Goal: Task Accomplishment & Management: Complete application form

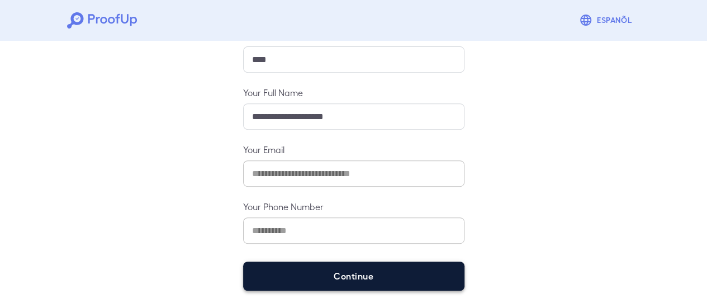
click at [340, 268] on button "Continue" at bounding box center [353, 276] width 221 height 29
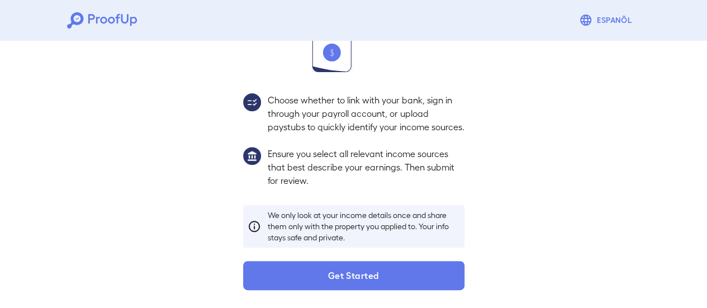
scroll to position [182, 0]
click at [335, 260] on div "Income Verification In this step, you'll share your income sources with us to h…" at bounding box center [354, 90] width 248 height 399
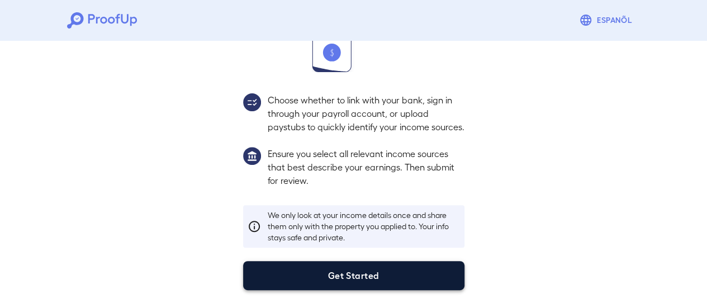
click at [350, 286] on button "Get Started" at bounding box center [353, 275] width 221 height 29
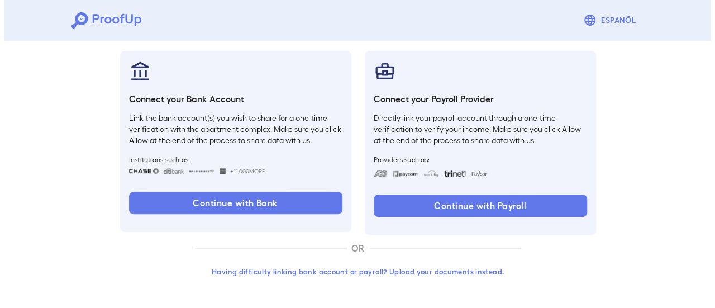
scroll to position [118, 0]
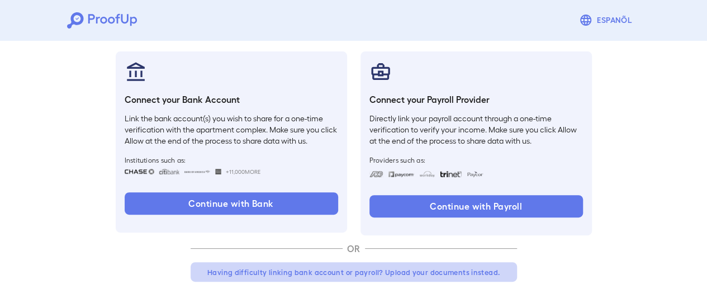
click at [425, 273] on button "Having difficulty linking bank account or payroll? Upload your documents instea…" at bounding box center [354, 272] width 326 height 20
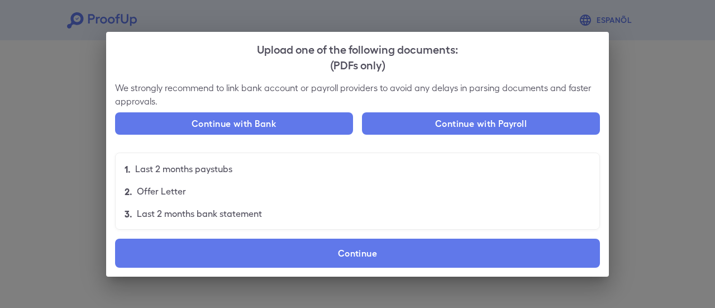
click at [323, 269] on div "We strongly recommend to link bank account or payroll providers to avoid any de…" at bounding box center [357, 179] width 503 height 196
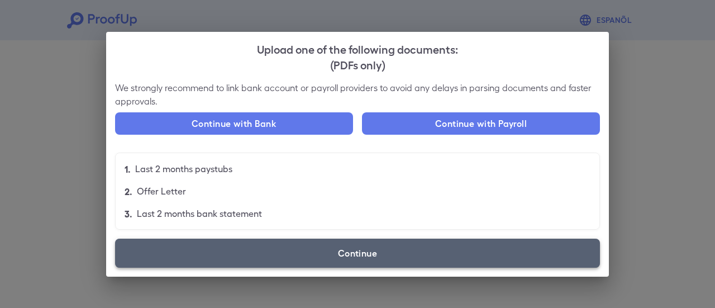
click at [322, 261] on label "Continue" at bounding box center [357, 253] width 485 height 29
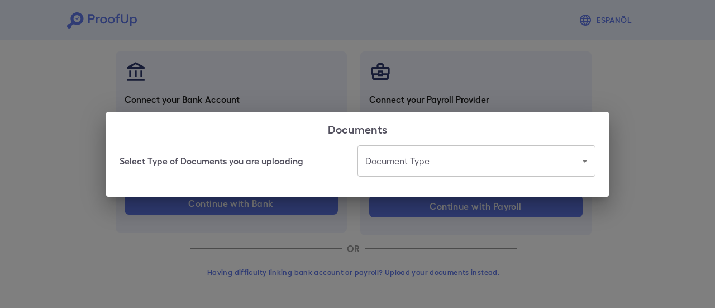
click at [397, 158] on body "Espanõl Go back How Would You Like to Verify Your Income? There are multiple wa…" at bounding box center [357, 95] width 715 height 427
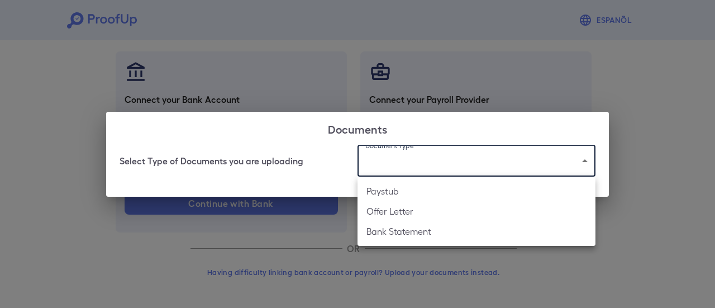
click at [394, 236] on li "Bank Statement" at bounding box center [477, 231] width 238 height 20
type input "**********"
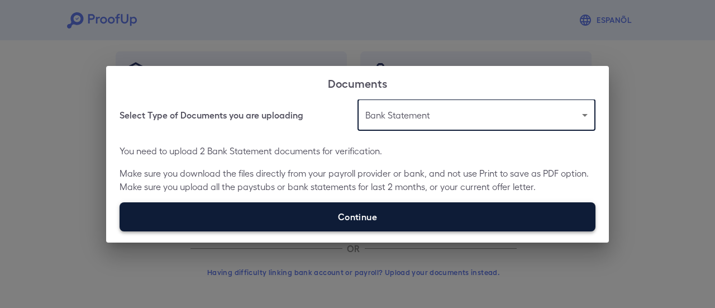
click at [247, 208] on label "Continue" at bounding box center [358, 216] width 476 height 29
click at [120, 231] on input "Continue" at bounding box center [120, 231] width 1 height 1
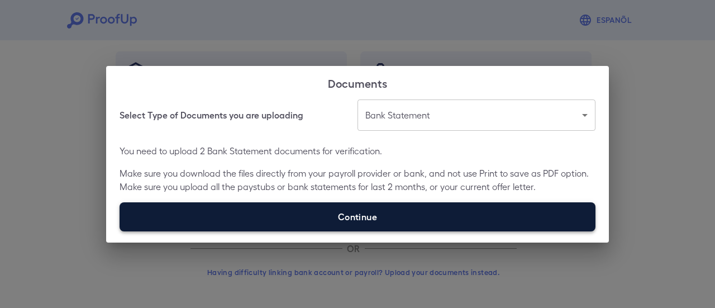
type input "**********"
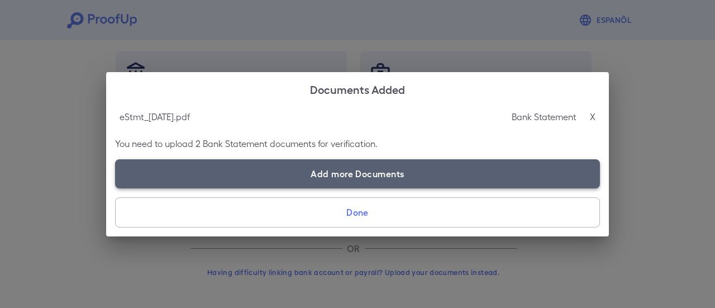
click at [201, 166] on label "Add more Documents" at bounding box center [357, 173] width 485 height 29
click at [116, 188] on input "Add more Documents" at bounding box center [115, 188] width 1 height 1
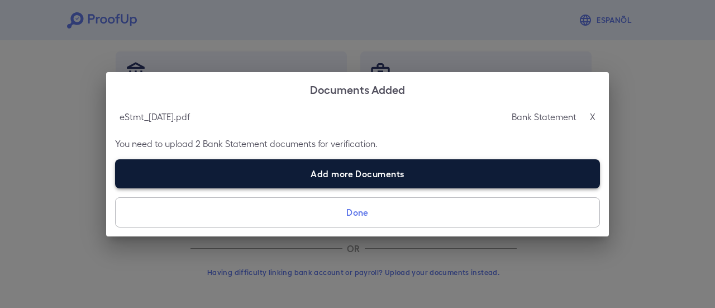
type input "**********"
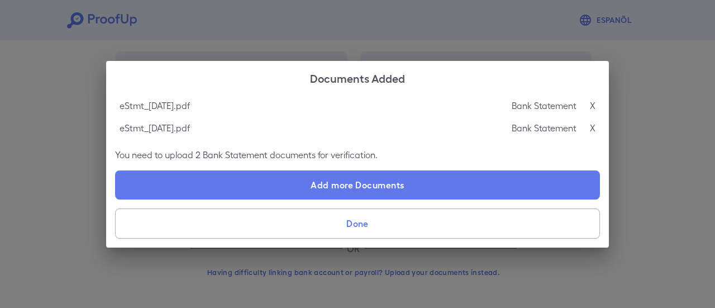
click at [389, 222] on button "Done" at bounding box center [357, 223] width 485 height 30
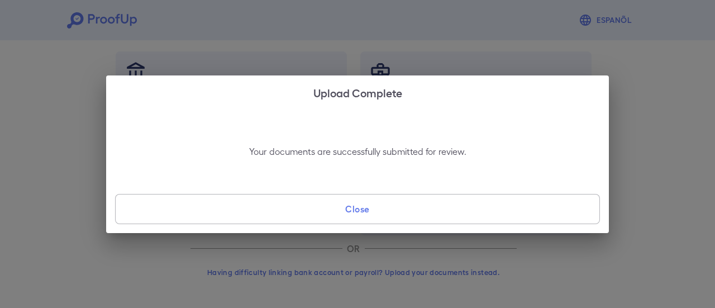
click at [397, 206] on button "Close" at bounding box center [357, 209] width 485 height 30
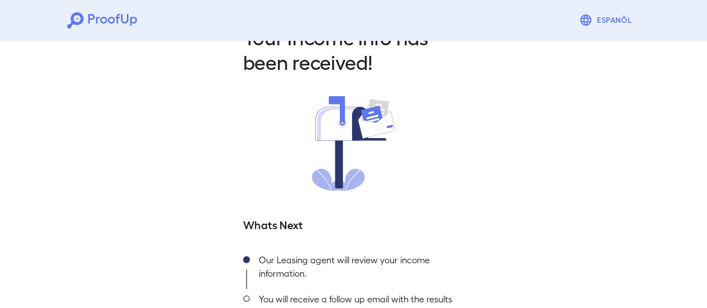
scroll to position [120, 0]
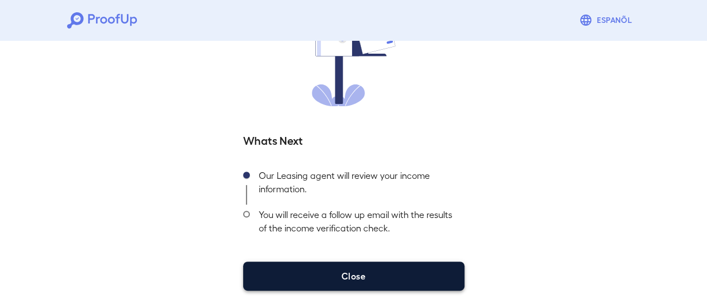
click at [402, 280] on button "Close" at bounding box center [353, 276] width 221 height 29
click at [405, 277] on button "Close" at bounding box center [353, 276] width 221 height 29
